Goal: Task Accomplishment & Management: Use online tool/utility

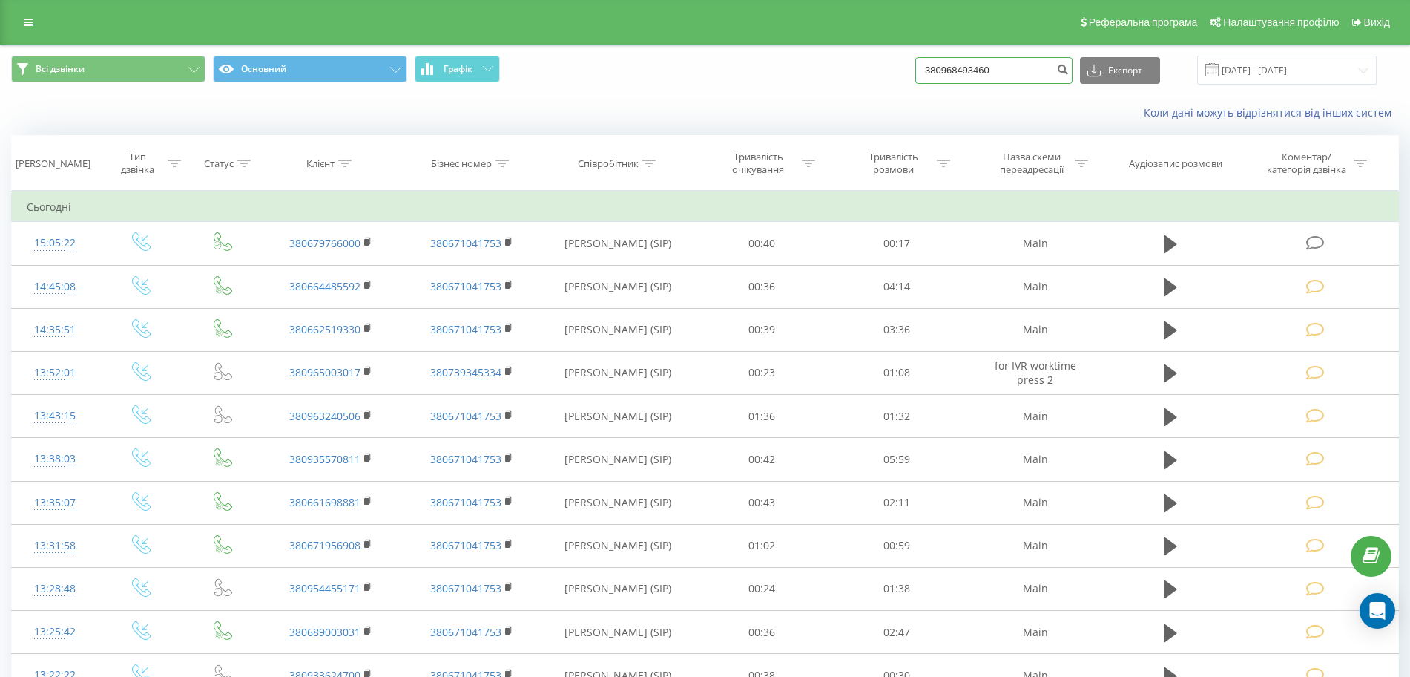
click at [1024, 59] on input "380968493460" at bounding box center [993, 70] width 157 height 27
paste input "688311755"
type input "380688311755"
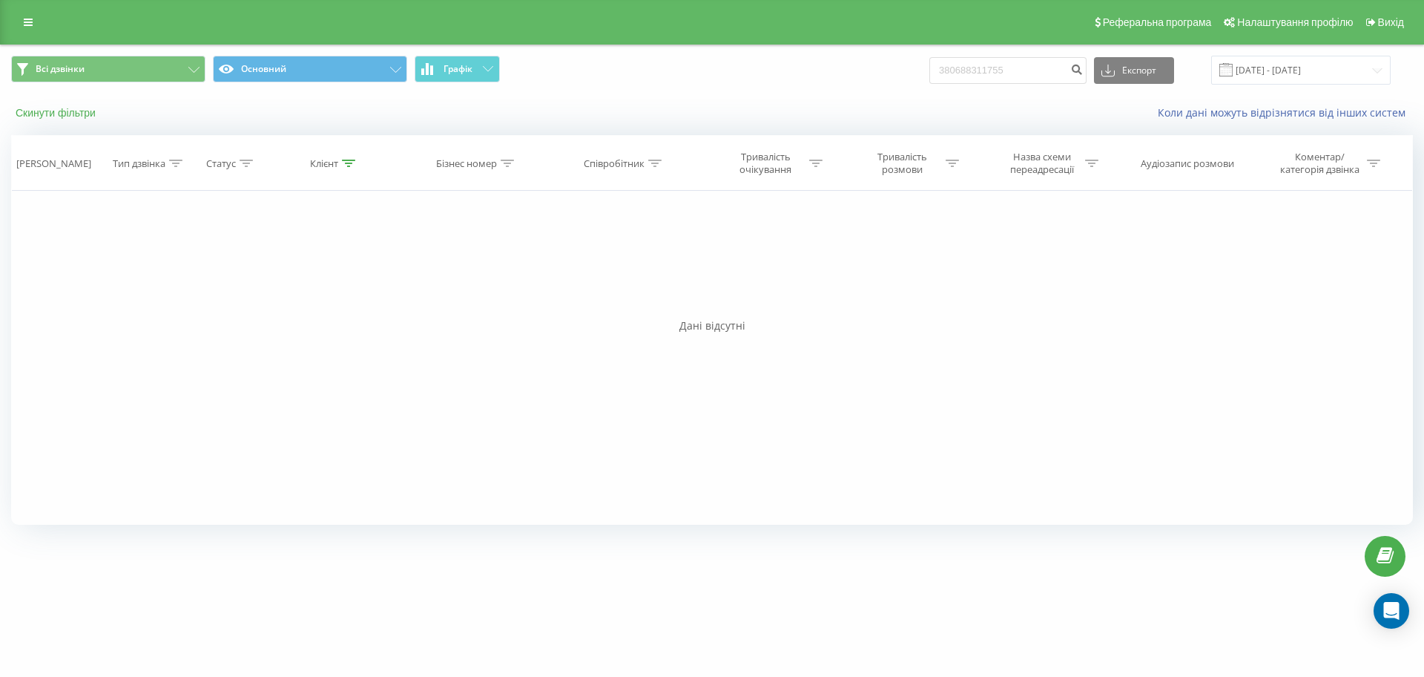
click at [49, 113] on button "Скинути фільтри" at bounding box center [57, 112] width 92 height 13
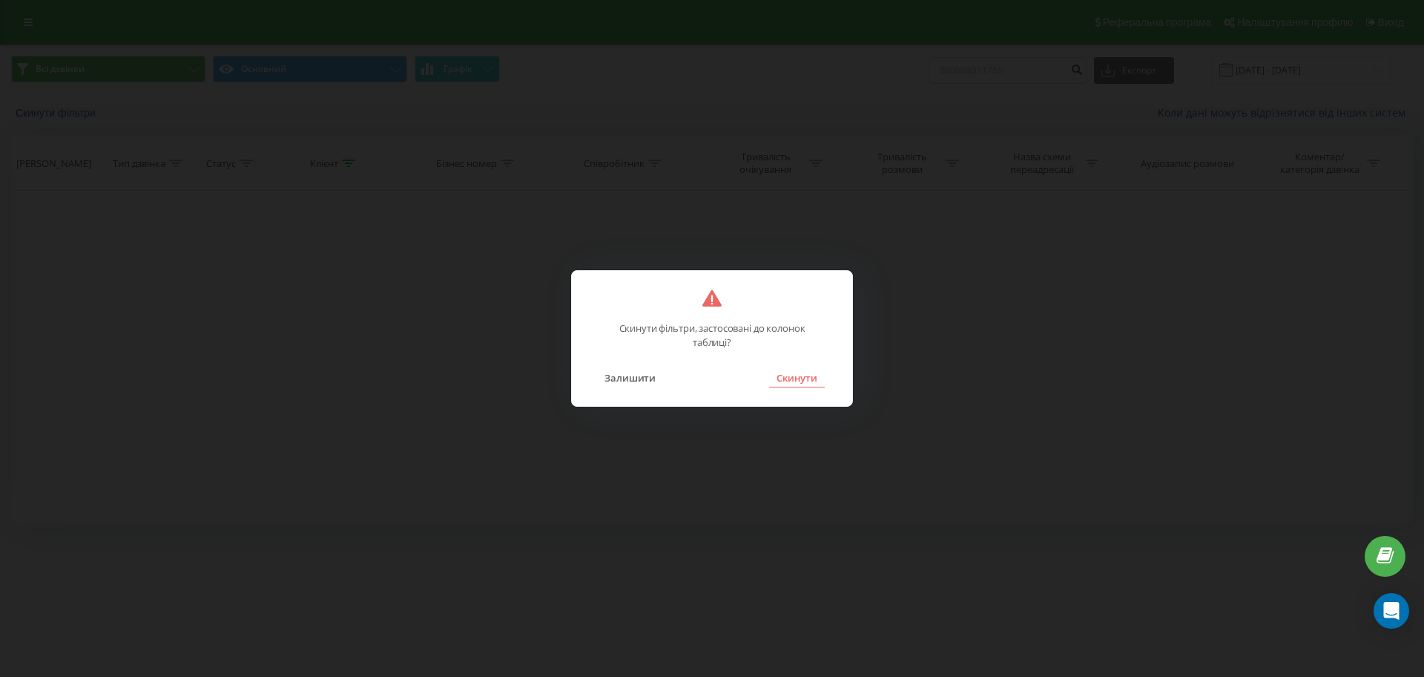
click at [796, 368] on button "Скинути" at bounding box center [797, 377] width 56 height 19
